Goal: Task Accomplishment & Management: Manage account settings

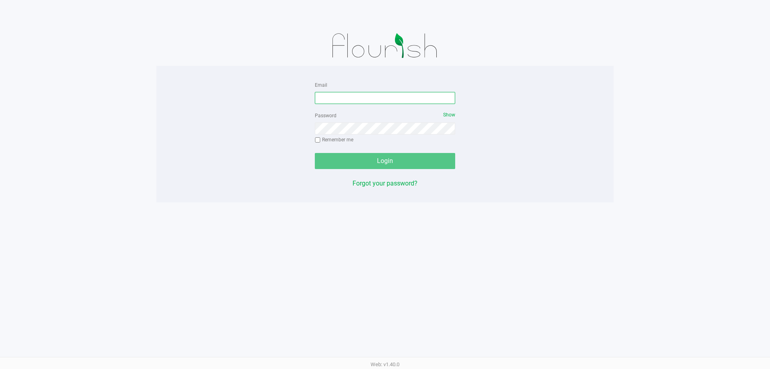
click at [343, 102] on input "Email" at bounding box center [385, 98] width 140 height 12
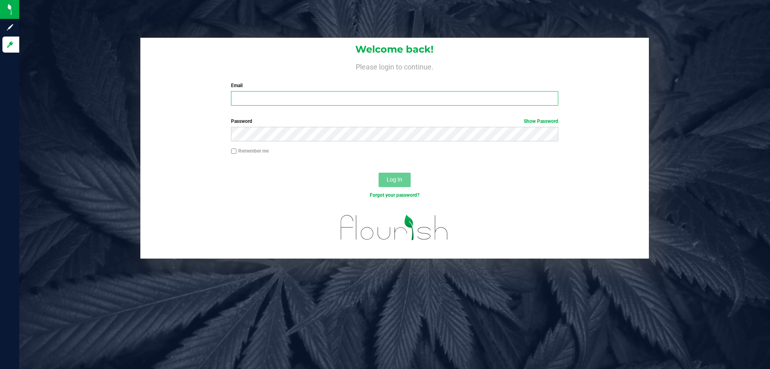
click at [265, 100] on input "Email" at bounding box center [394, 98] width 327 height 14
type input "[EMAIL_ADDRESS][DOMAIN_NAME]"
click at [379, 172] on button "Log In" at bounding box center [395, 179] width 32 height 14
